Goal: Information Seeking & Learning: Learn about a topic

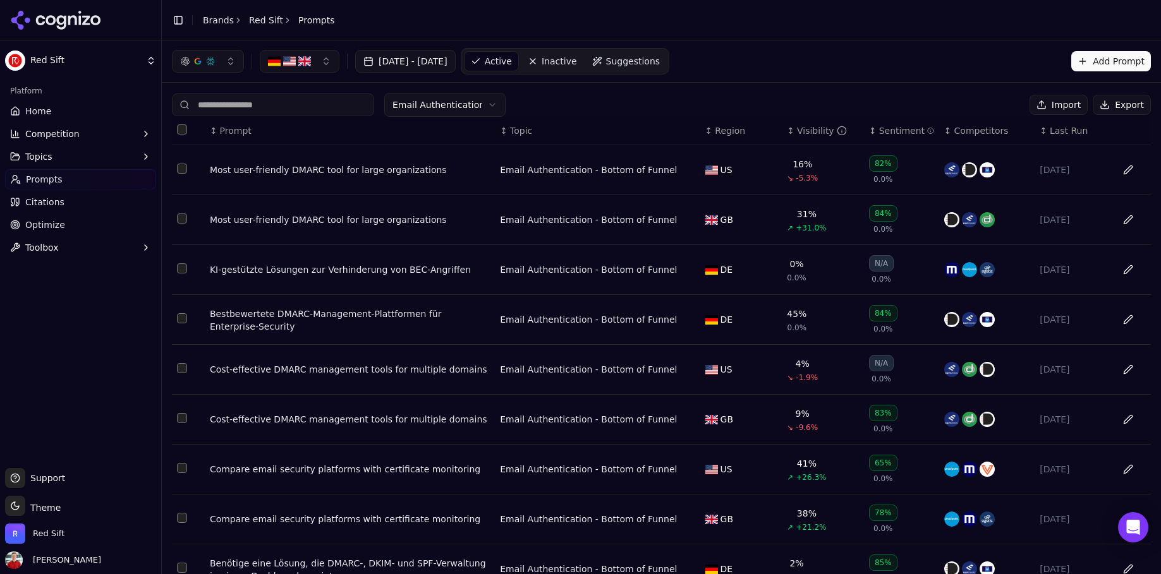
scroll to position [114, 0]
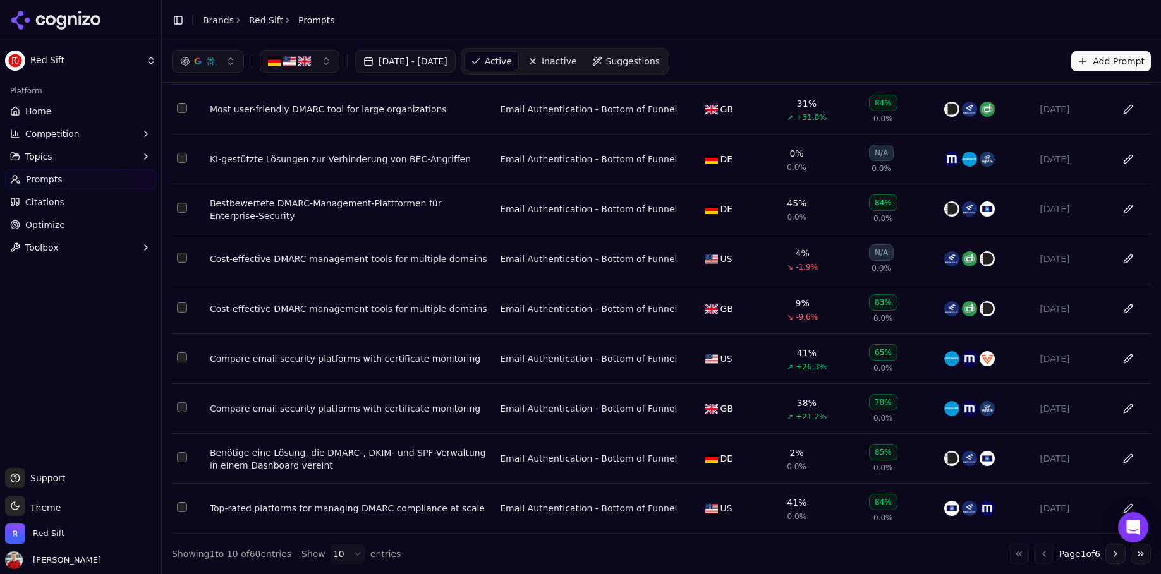
click at [38, 115] on span "Home" at bounding box center [38, 111] width 26 height 13
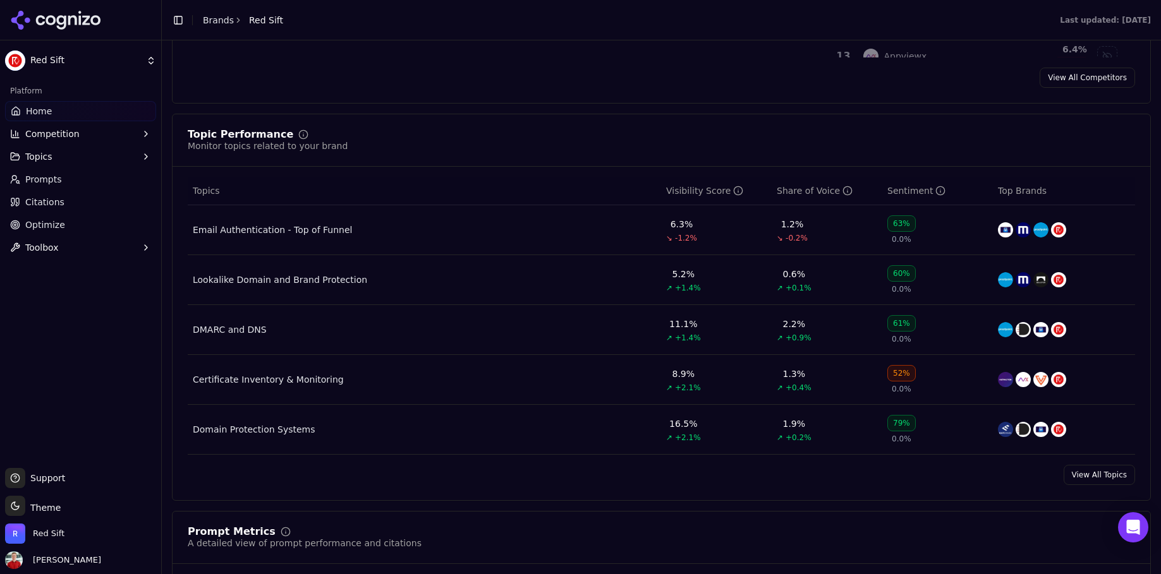
scroll to position [513, 0]
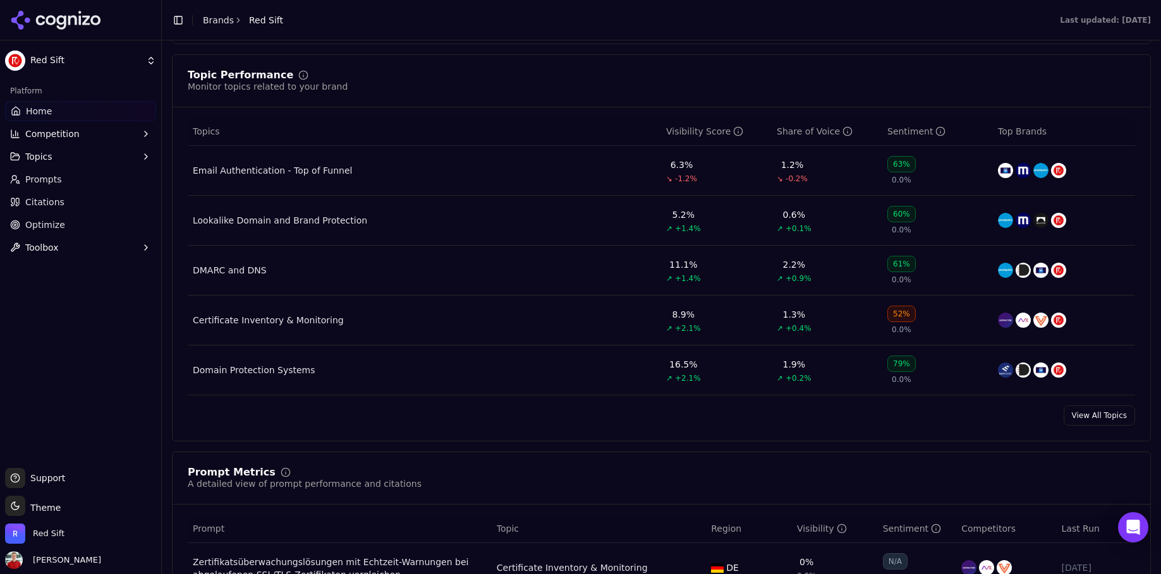
click at [298, 177] on div "Email Authentication - Top of Funnel" at bounding box center [272, 170] width 159 height 13
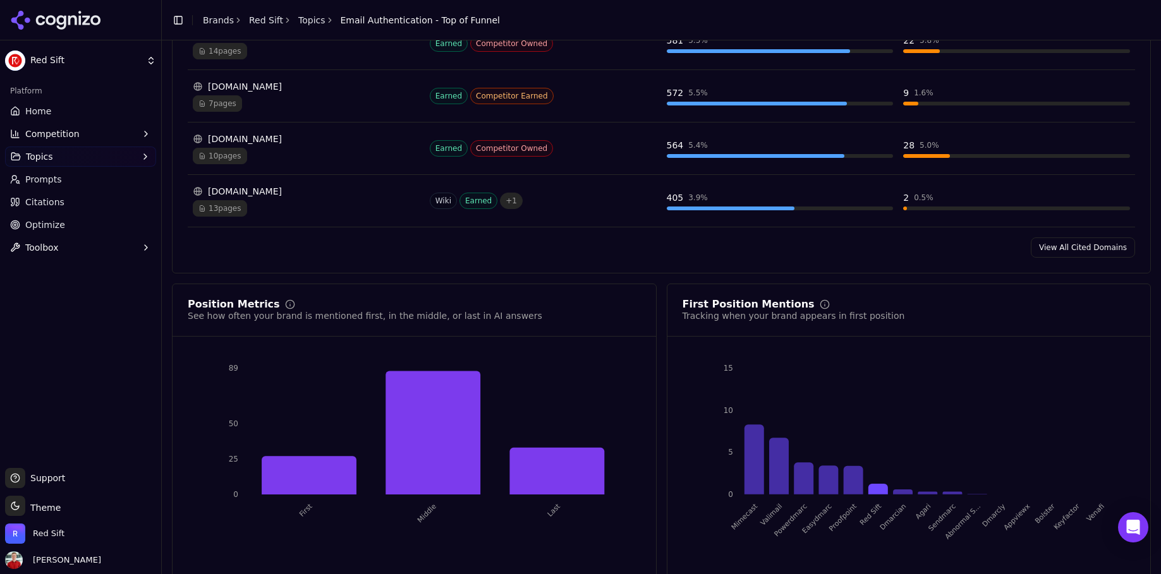
scroll to position [1072, 0]
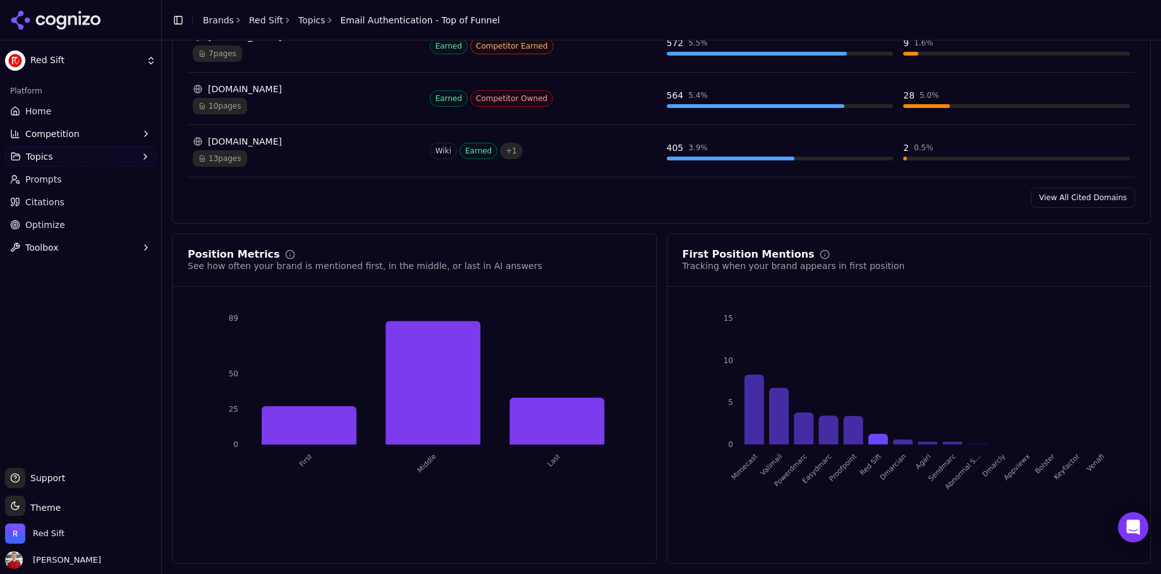
click at [39, 112] on span "Home" at bounding box center [38, 111] width 26 height 13
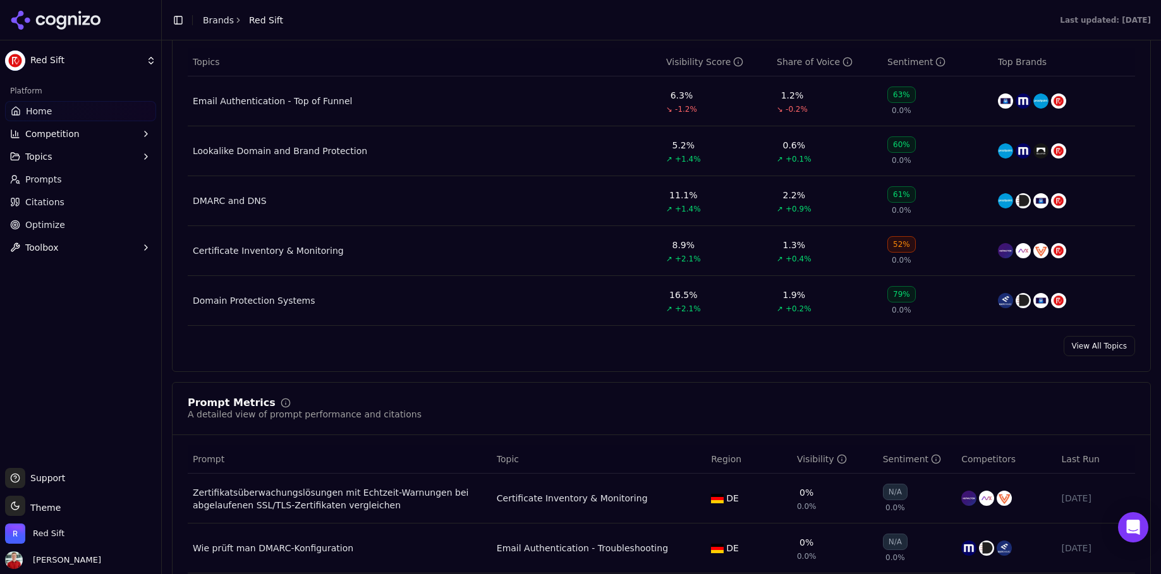
scroll to position [517, 0]
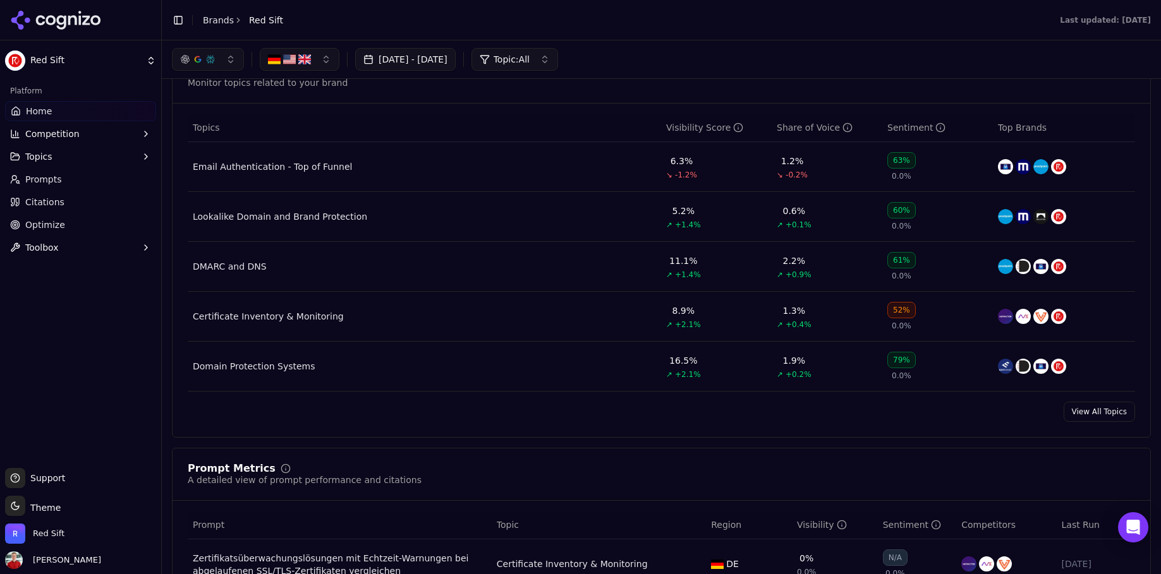
click at [1092, 417] on link "View All Topics" at bounding box center [1098, 412] width 71 height 20
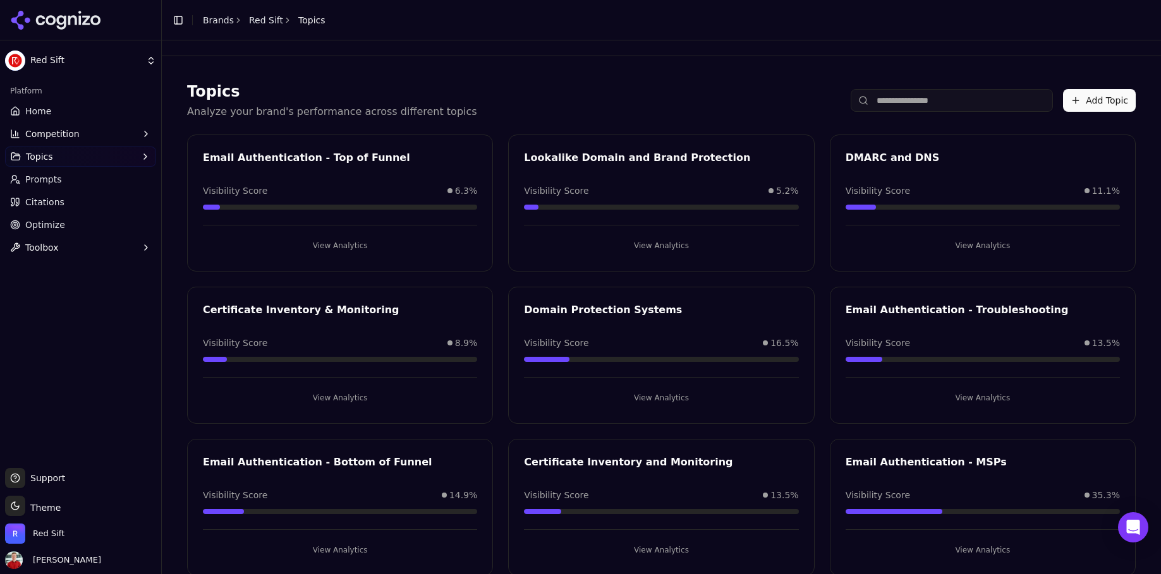
click at [643, 176] on div "Lookalike Domain and Brand Protection Visibility Score 5.2% View Analytics" at bounding box center [661, 203] width 306 height 137
click at [663, 242] on button "View Analytics" at bounding box center [661, 246] width 274 height 20
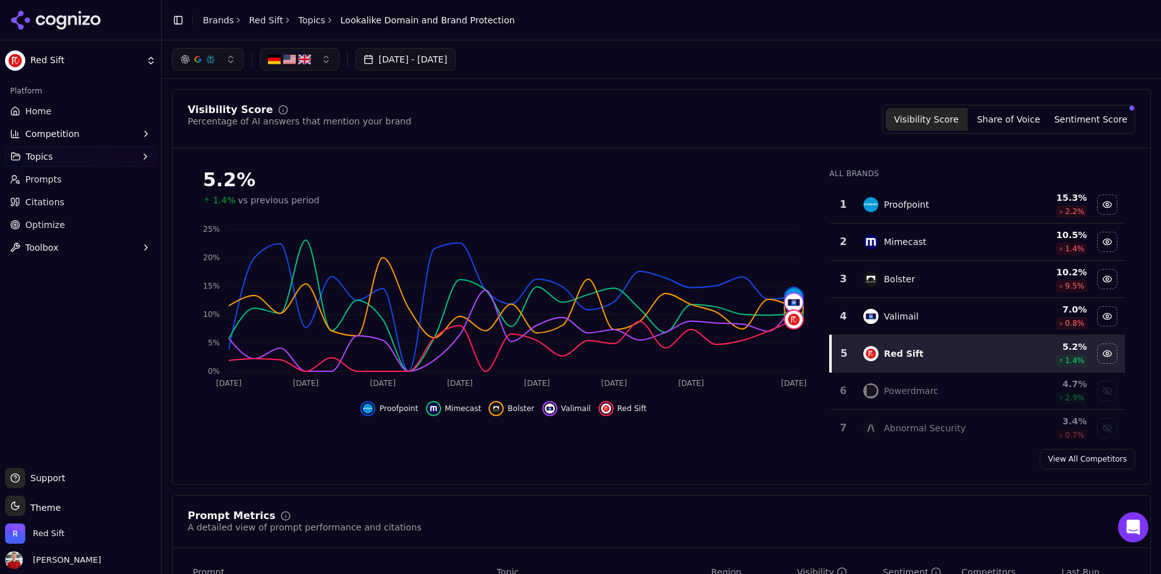
click at [308, 25] on link "Topics" at bounding box center [311, 20] width 27 height 13
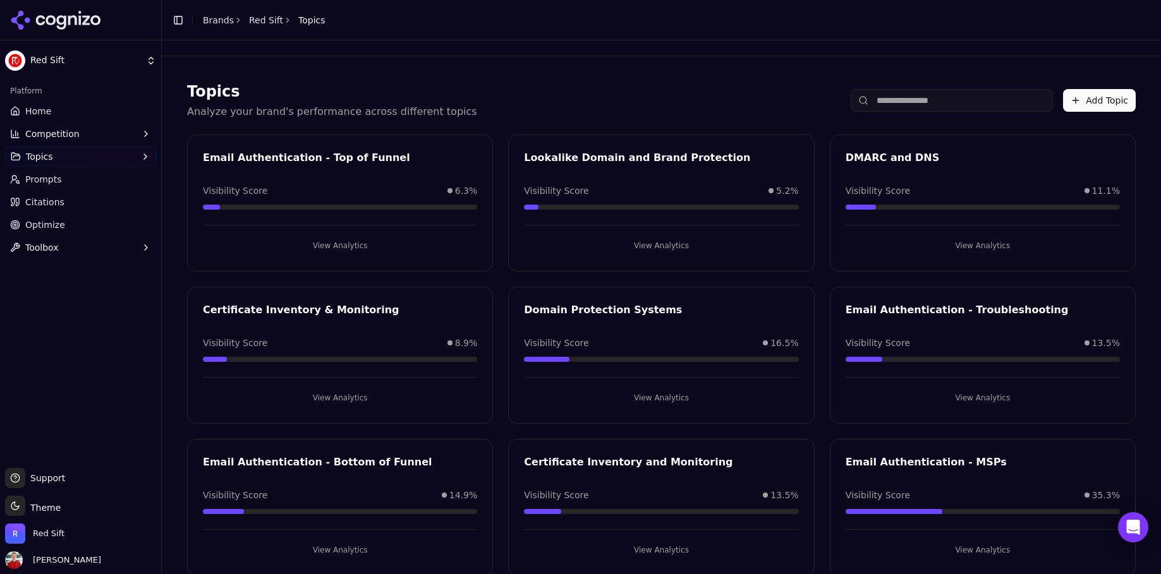
click at [341, 402] on button "View Analytics" at bounding box center [340, 398] width 274 height 20
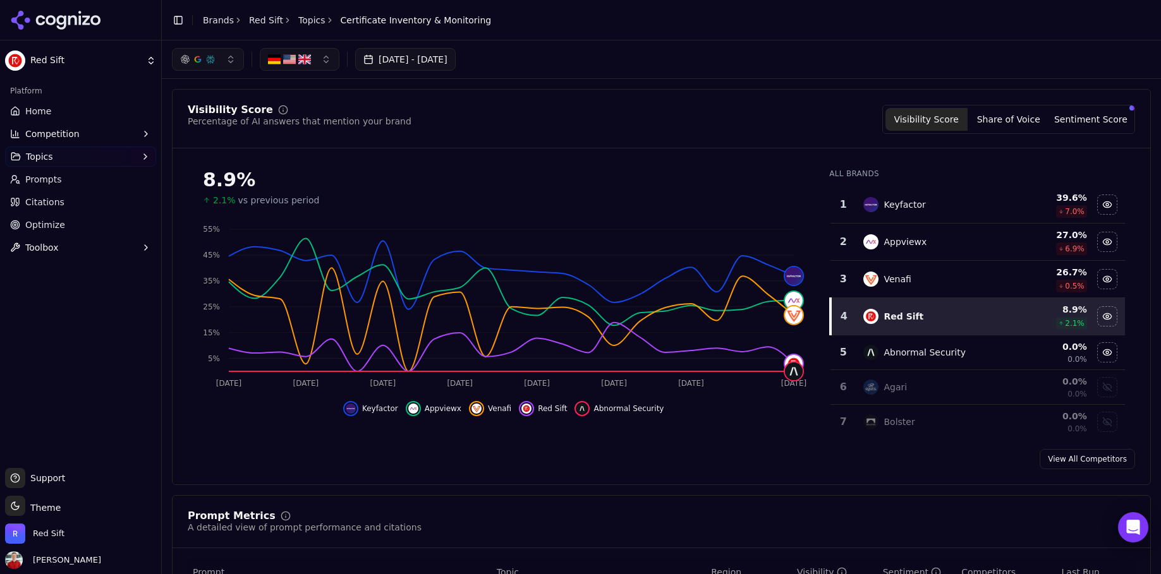
click at [1077, 116] on button "Sentiment Score" at bounding box center [1091, 119] width 82 height 23
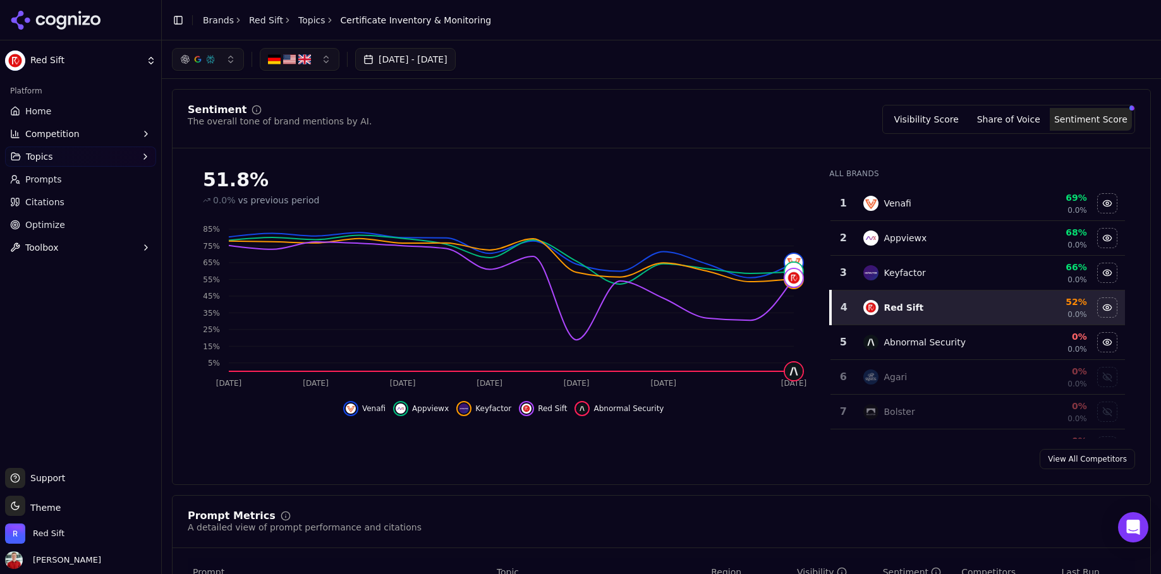
click at [305, 20] on link "Topics" at bounding box center [311, 20] width 27 height 13
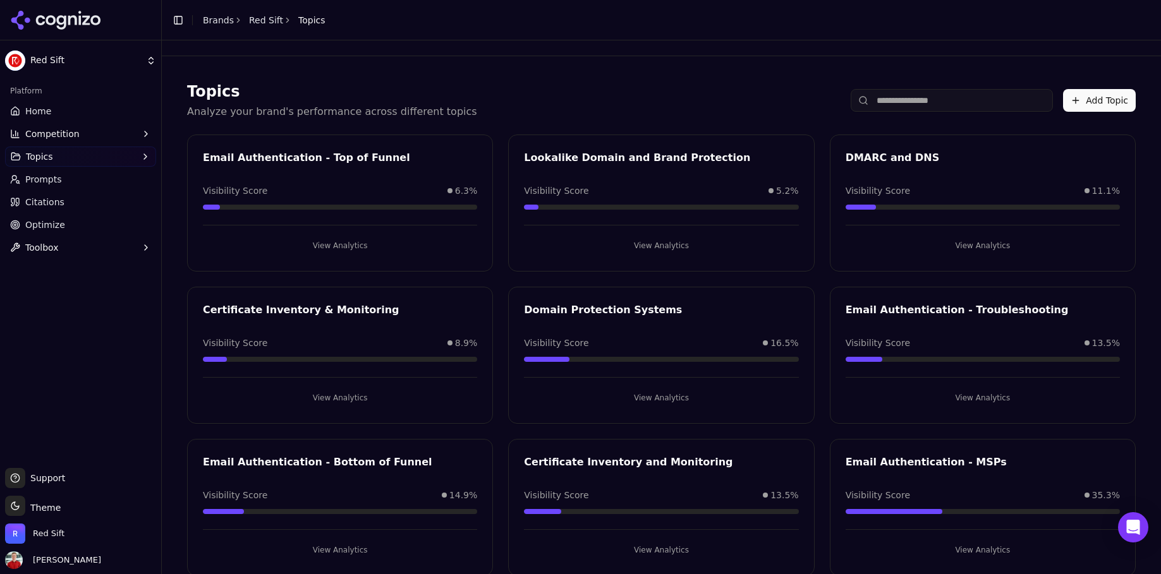
click at [657, 246] on button "View Analytics" at bounding box center [661, 246] width 274 height 20
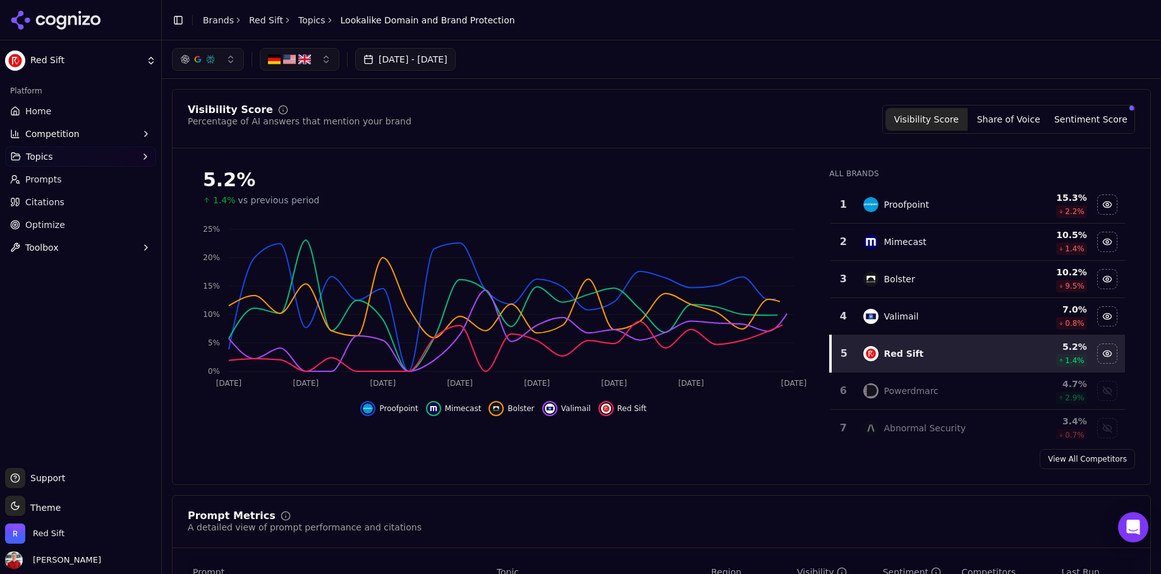
click at [1073, 125] on button "Sentiment Score" at bounding box center [1091, 119] width 82 height 23
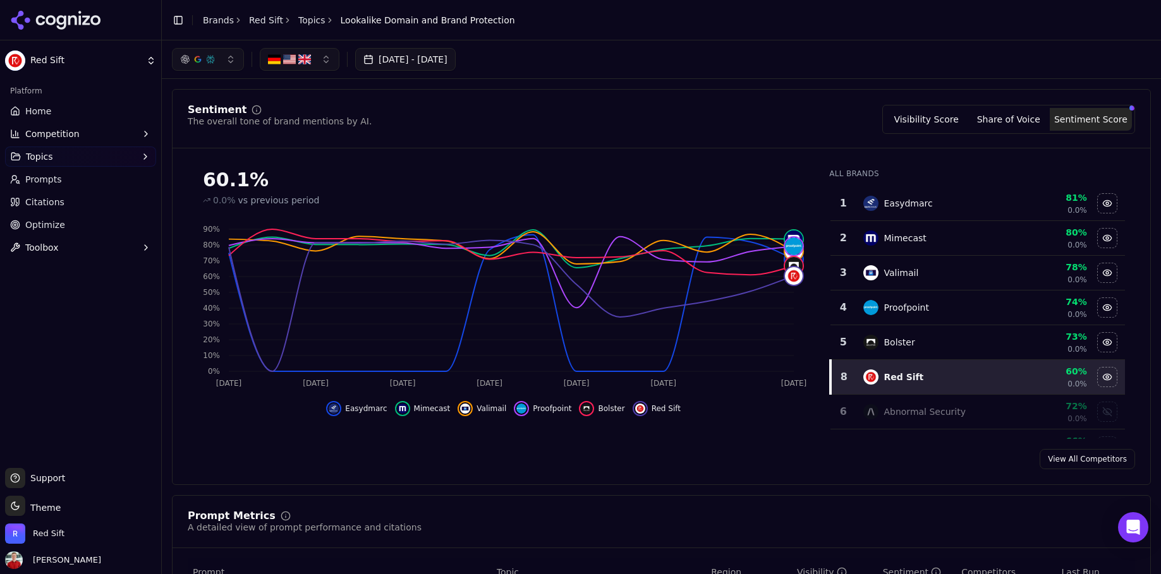
click at [317, 21] on link "Topics" at bounding box center [311, 20] width 27 height 13
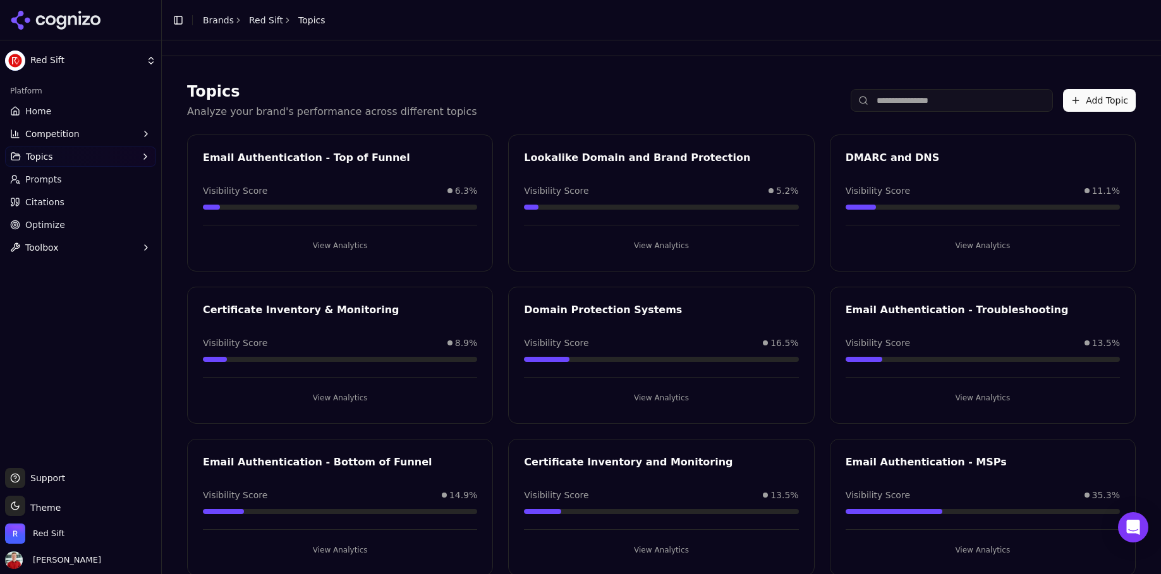
click at [356, 248] on button "View Analytics" at bounding box center [340, 246] width 274 height 20
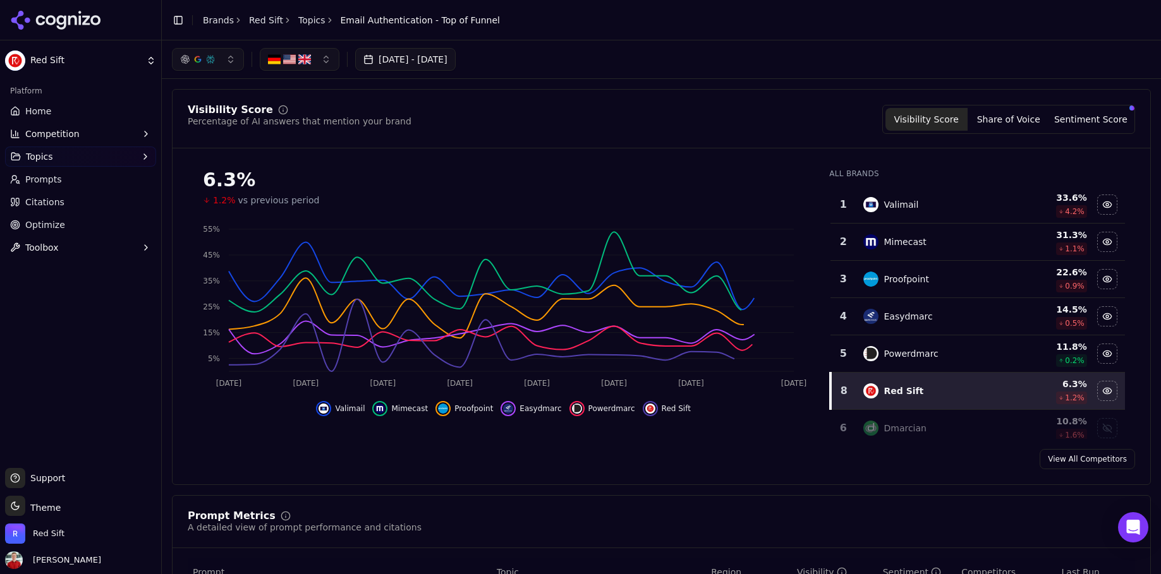
click at [1091, 116] on button "Sentiment Score" at bounding box center [1091, 119] width 82 height 23
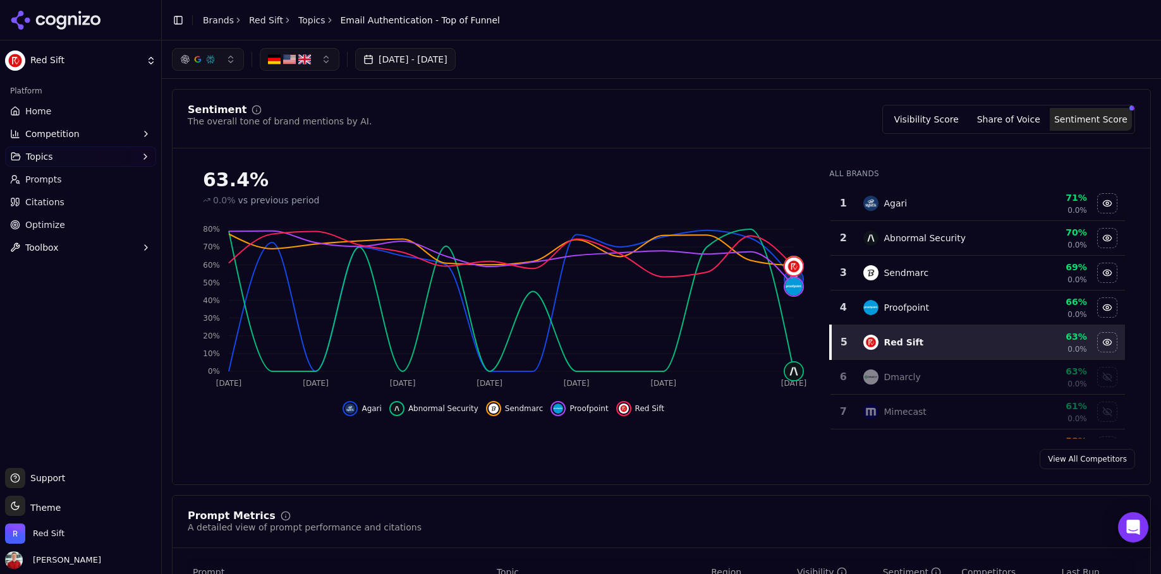
click at [306, 22] on link "Topics" at bounding box center [311, 20] width 27 height 13
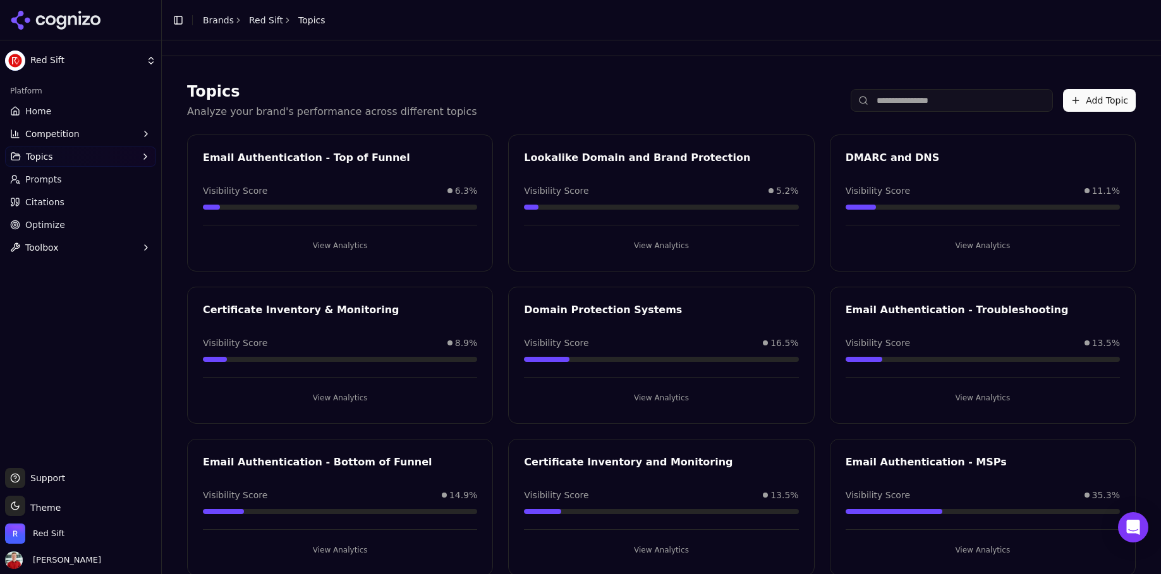
click at [668, 402] on button "View Analytics" at bounding box center [661, 398] width 274 height 20
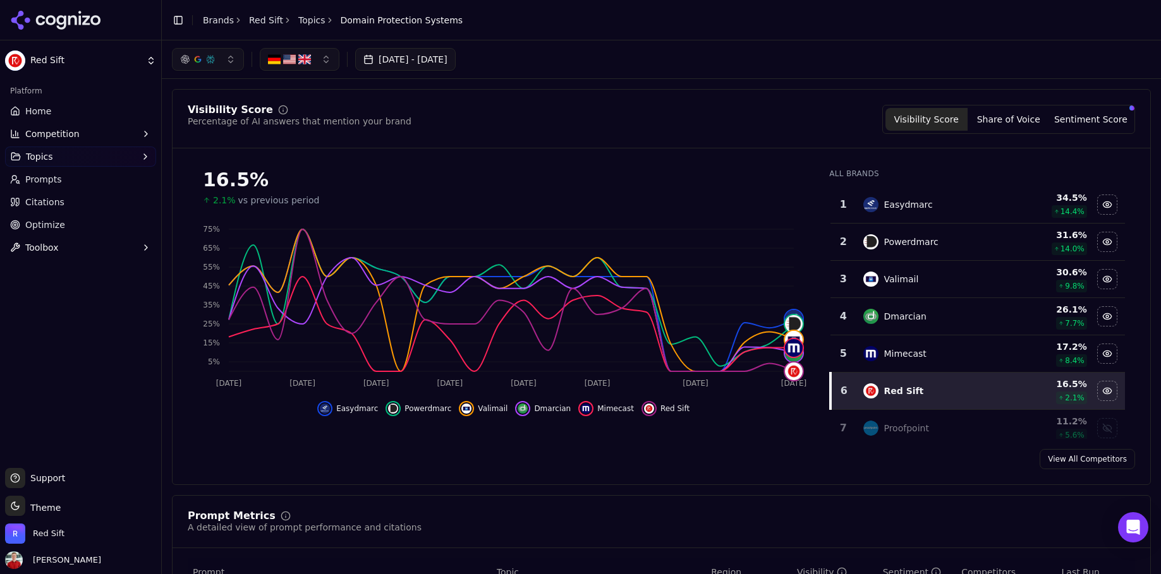
click at [1079, 120] on button "Sentiment Score" at bounding box center [1091, 119] width 82 height 23
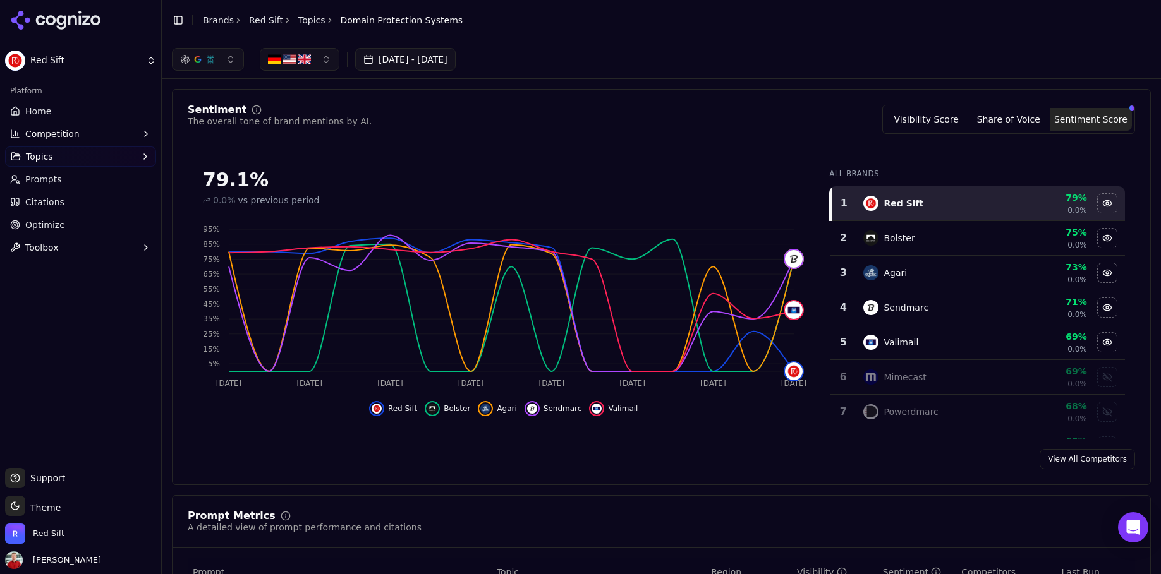
click at [912, 120] on button "Visibility Score" at bounding box center [926, 119] width 82 height 23
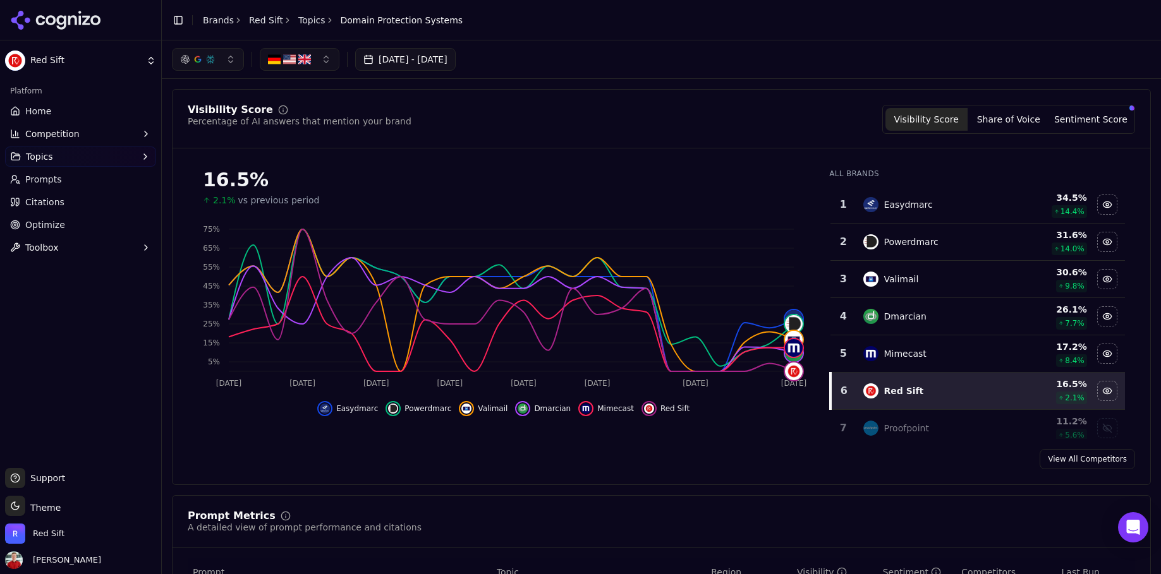
click at [1083, 124] on button "Sentiment Score" at bounding box center [1091, 119] width 82 height 23
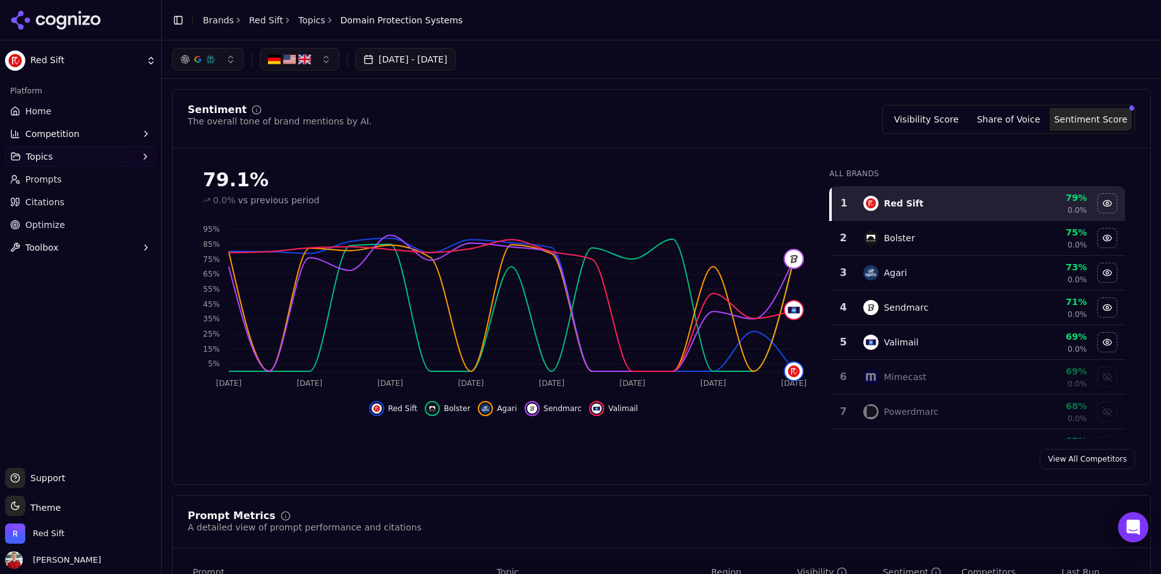
click at [933, 125] on button "Visibility Score" at bounding box center [926, 119] width 82 height 23
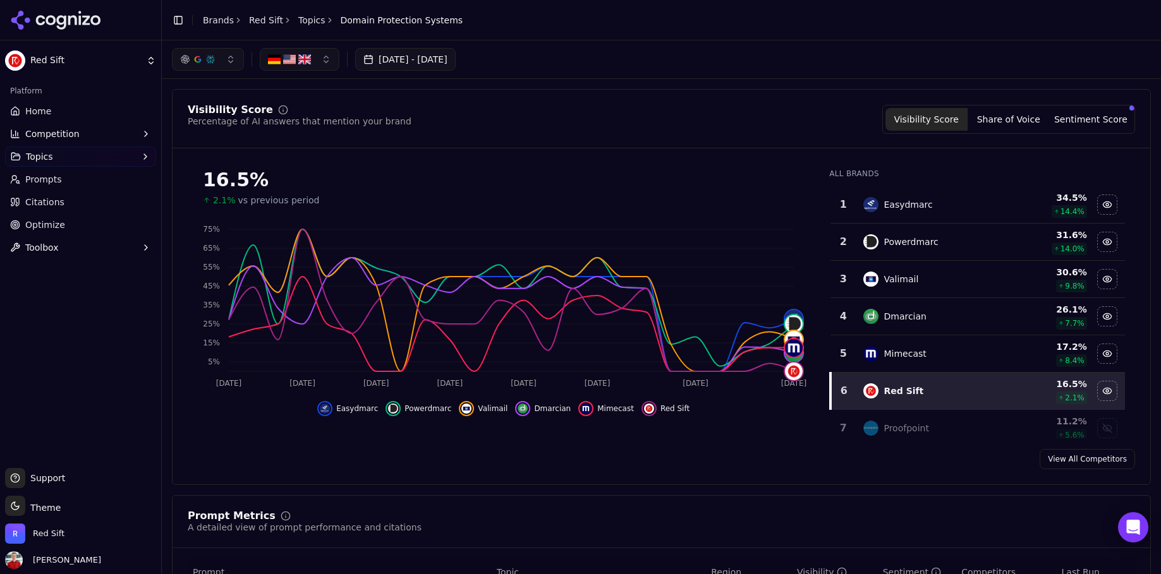
click at [306, 23] on link "Topics" at bounding box center [311, 20] width 27 height 13
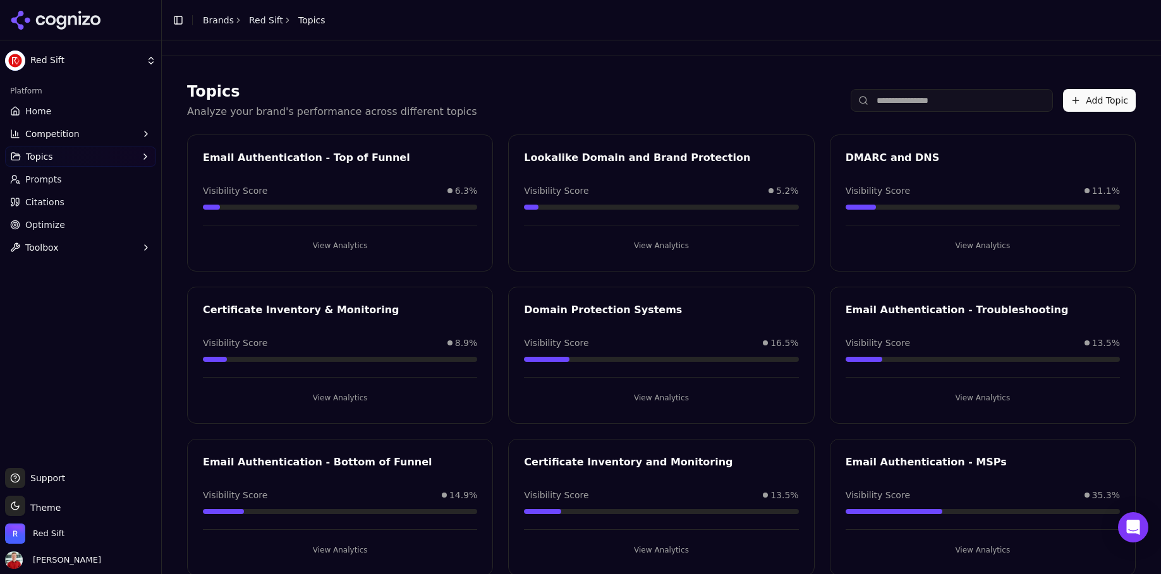
click at [961, 247] on button "View Analytics" at bounding box center [982, 246] width 274 height 20
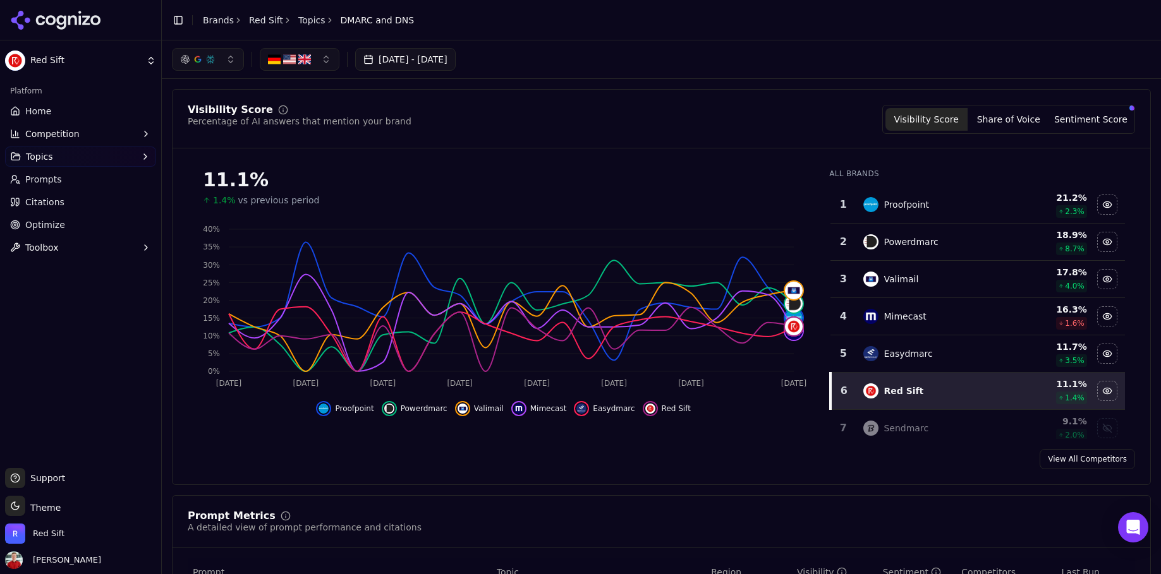
click at [314, 60] on button "button" at bounding box center [300, 59] width 80 height 23
click at [310, 20] on link "Topics" at bounding box center [311, 20] width 27 height 13
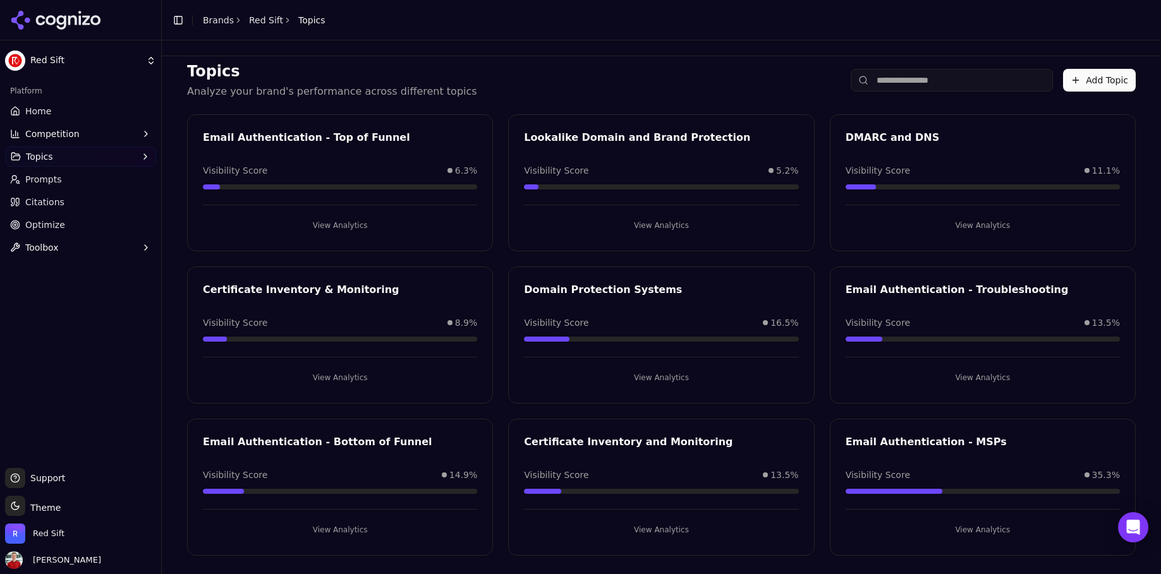
scroll to position [24, 0]
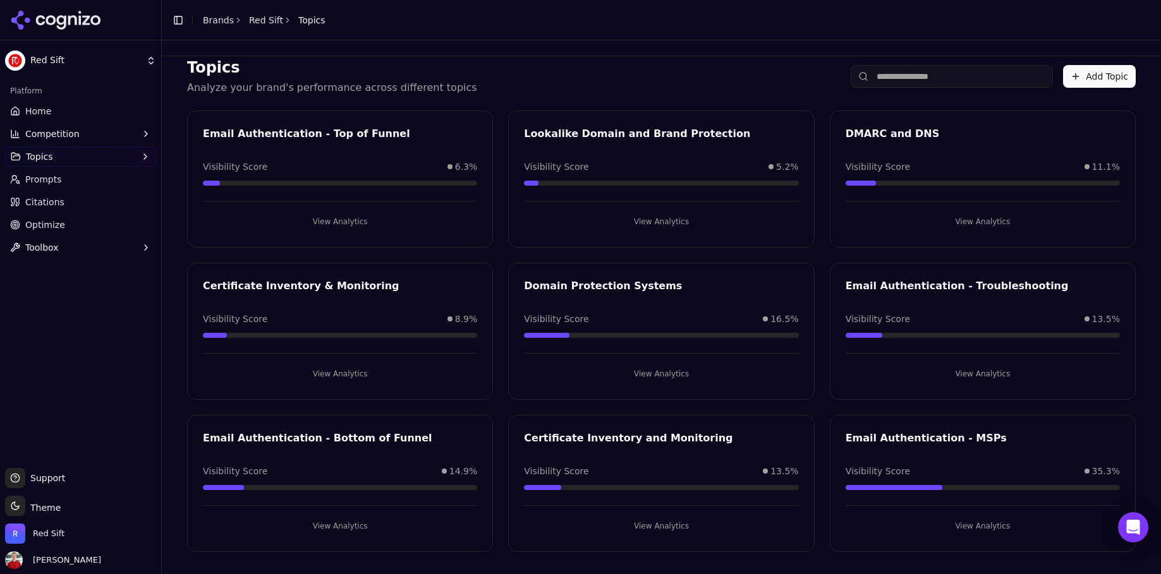
click at [969, 375] on button "View Analytics" at bounding box center [982, 374] width 274 height 20
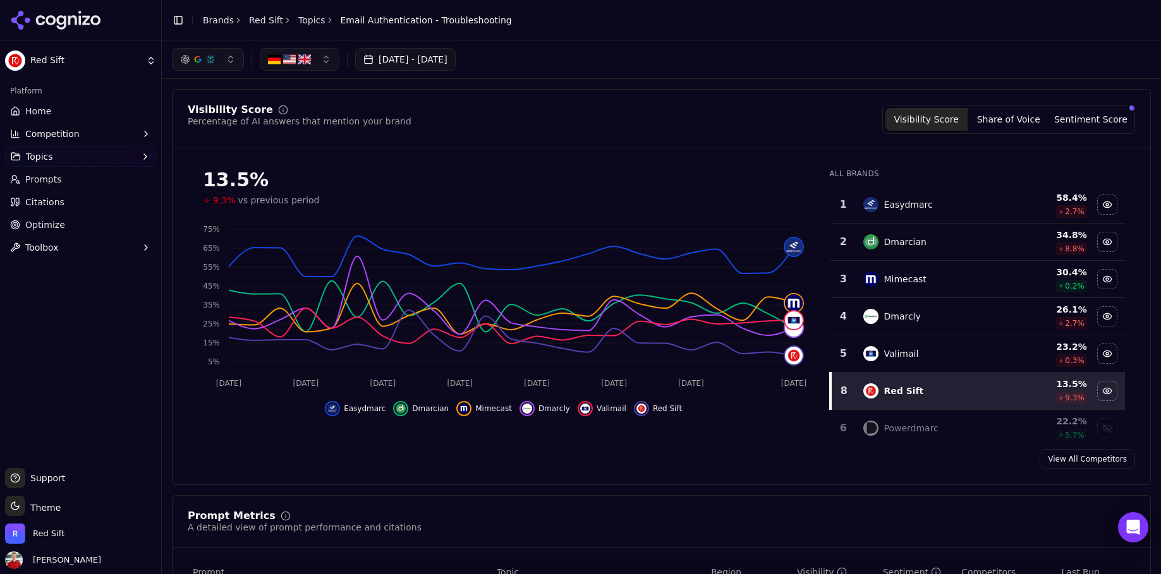
click at [1074, 123] on button "Sentiment Score" at bounding box center [1091, 119] width 82 height 23
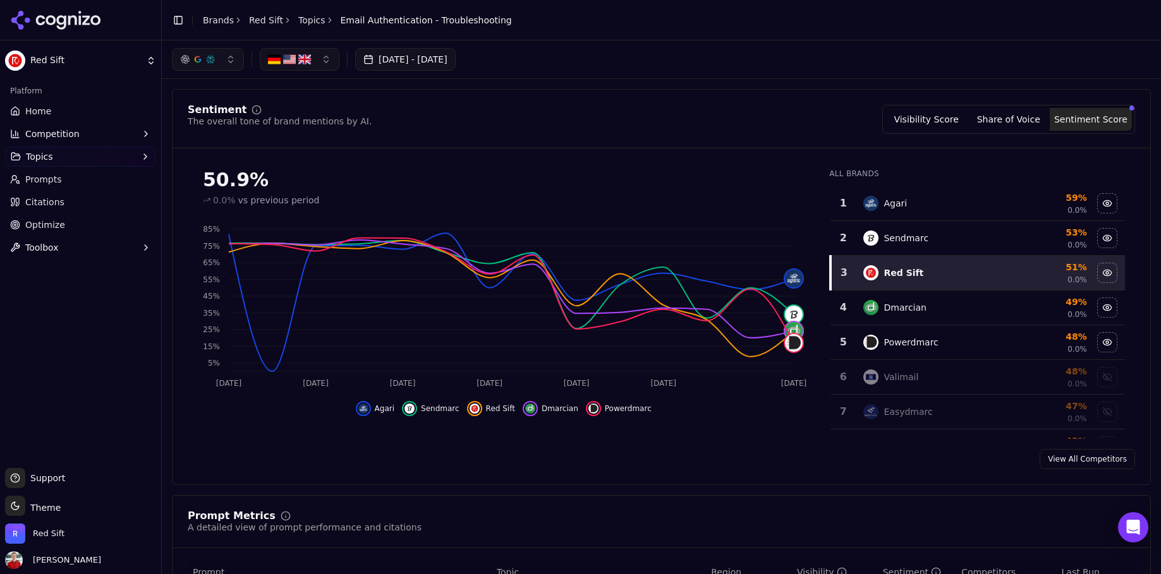
click at [325, 16] on icon "breadcrumb" at bounding box center [329, 20] width 9 height 9
click at [312, 18] on link "Topics" at bounding box center [311, 20] width 27 height 13
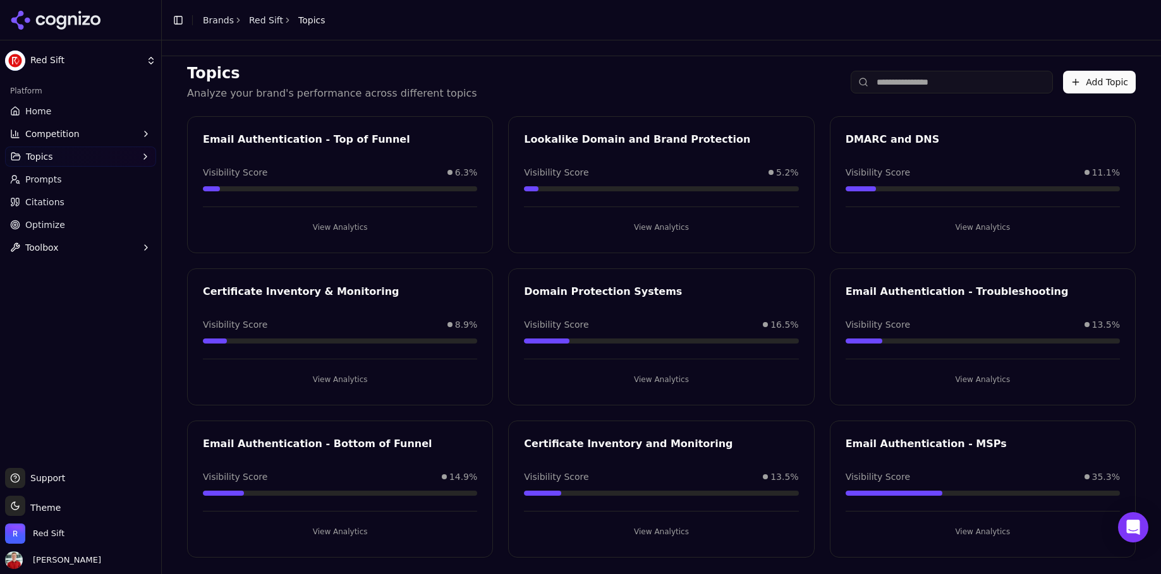
scroll to position [27, 0]
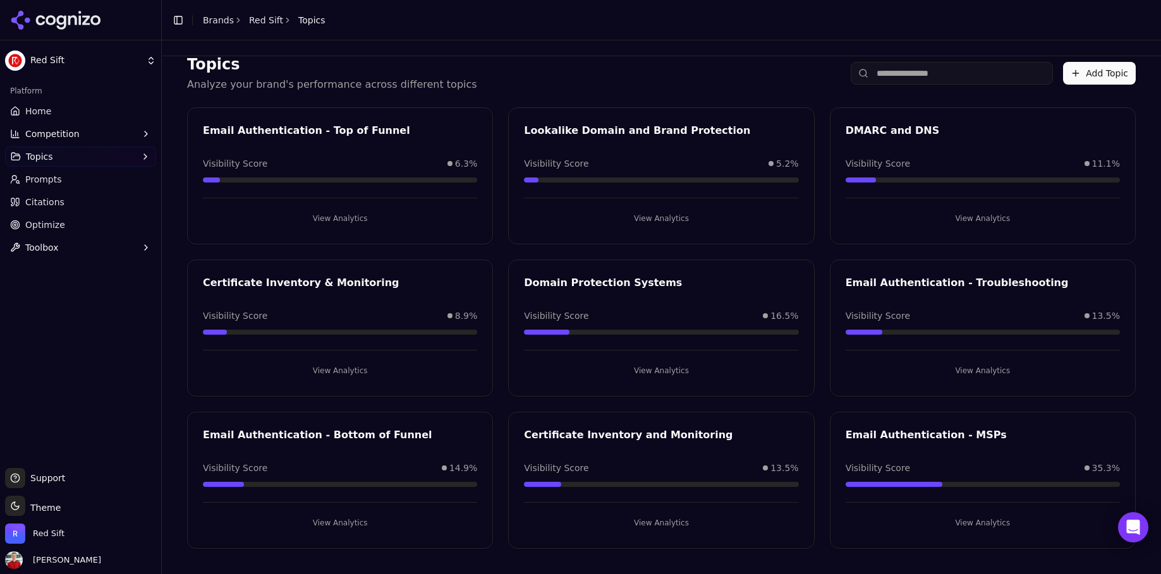
click at [342, 521] on button "View Analytics" at bounding box center [340, 523] width 274 height 20
